Goal: Find specific page/section: Find specific page/section

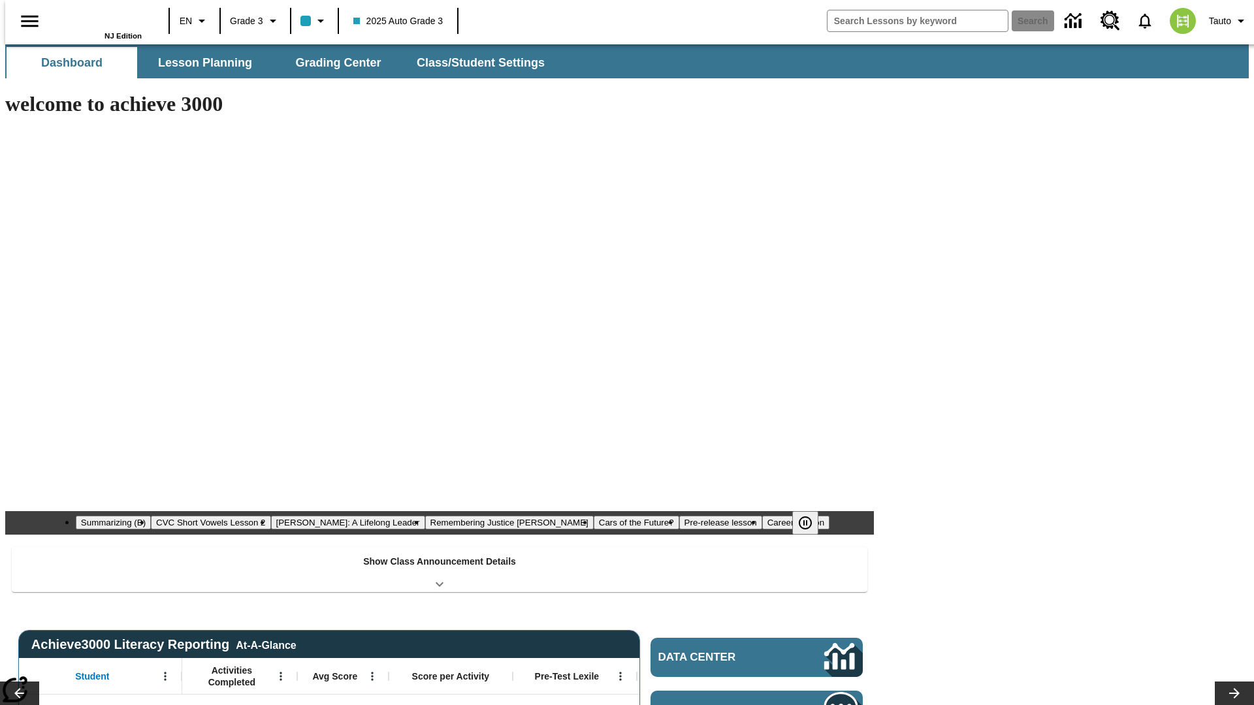
type input "-1"
click at [200, 63] on span "Lesson Planning" at bounding box center [205, 63] width 94 height 15
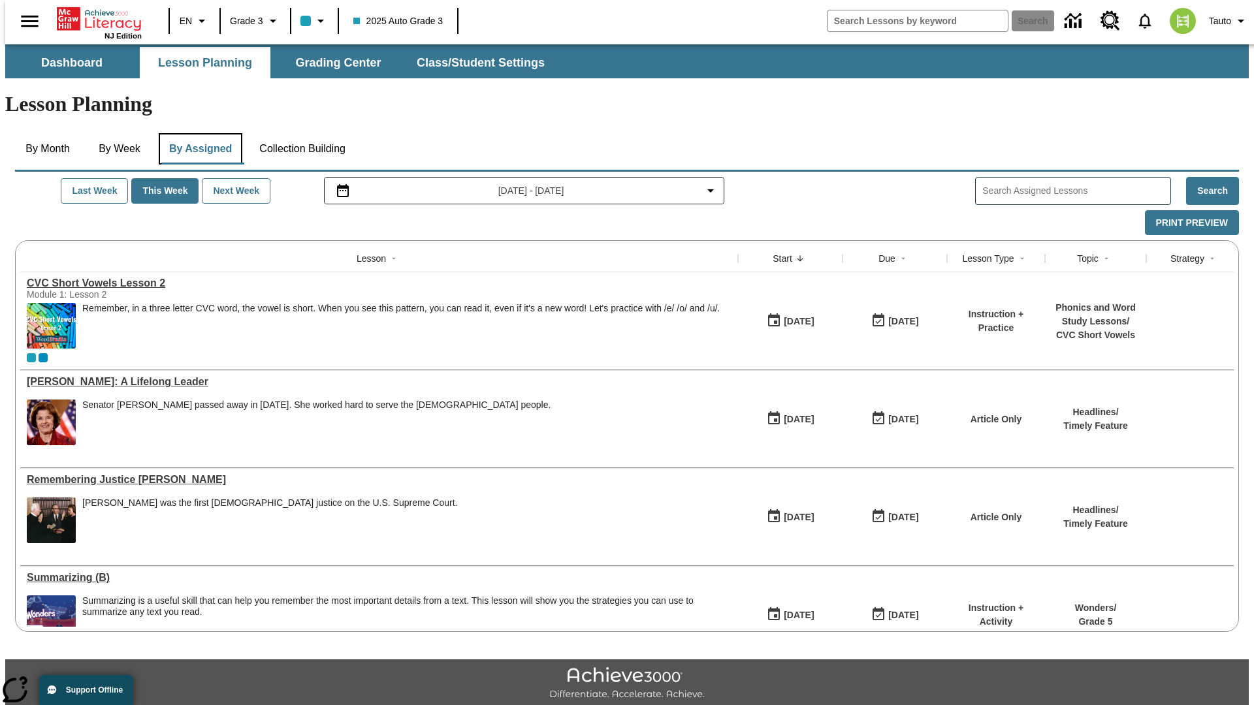
click at [197, 133] on button "By Assigned" at bounding box center [201, 148] width 84 height 31
click at [1198, 210] on button "Print Preview" at bounding box center [1192, 222] width 94 height 25
